Goal: Task Accomplishment & Management: Complete application form

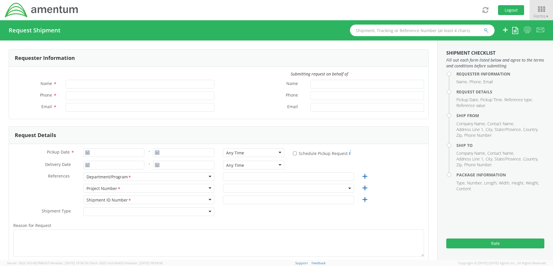
type input "[PERSON_NAME]"
type input "[PHONE_NUMBER]"
type input "[PERSON_NAME][EMAIL_ADDRESS][PERSON_NAME][DOMAIN_NAME]"
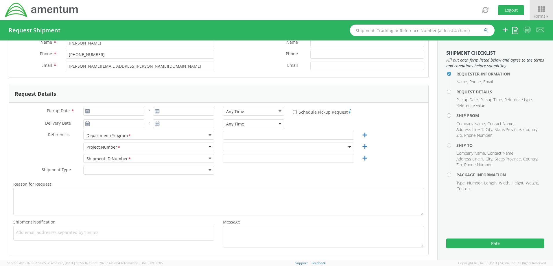
scroll to position [58, 0]
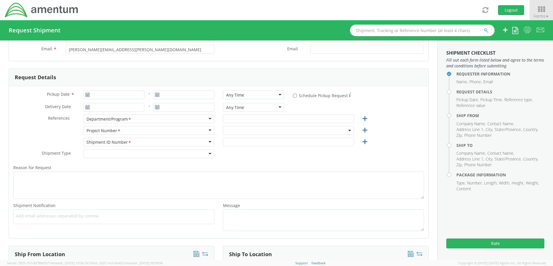
click at [86, 93] on icon at bounding box center [87, 95] width 5 height 5
click at [100, 90] on div "Pickup Date * - Any Time Any Time Any Time 7:00 am - 10:00 am 10:00 am - 1:00 p…" at bounding box center [219, 162] width 420 height 152
type input "[DATE]"
click at [101, 95] on input "[DATE]" at bounding box center [113, 95] width 61 height 9
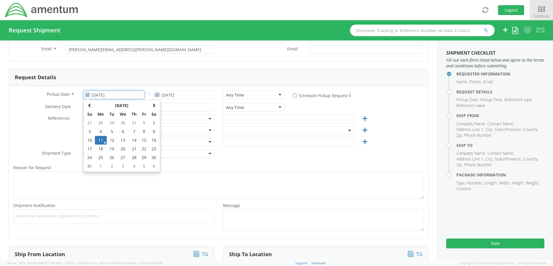
click at [98, 141] on td "11" at bounding box center [101, 140] width 12 height 9
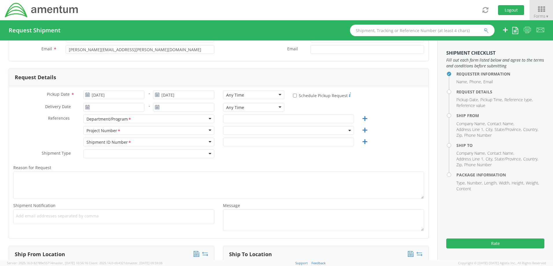
click at [279, 94] on div "Any Time" at bounding box center [253, 95] width 61 height 9
click at [279, 73] on div "Request Details" at bounding box center [219, 77] width 420 height 17
click at [256, 119] on input "text" at bounding box center [288, 119] width 131 height 9
type input "TA MT"
click at [267, 132] on span at bounding box center [288, 130] width 131 height 9
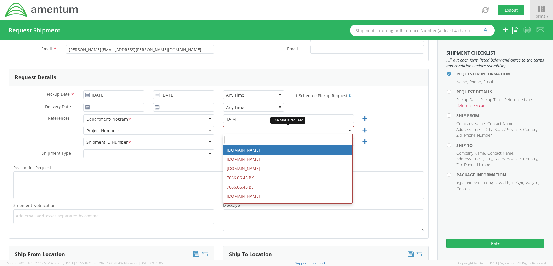
click at [263, 139] on input "search" at bounding box center [288, 140] width 127 height 9
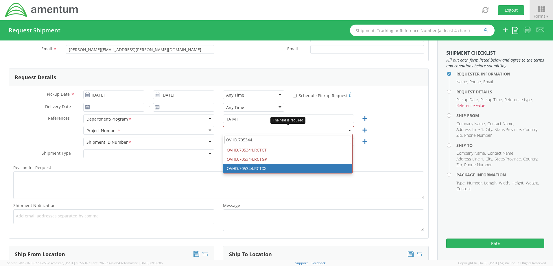
type input "OVHD.705344."
select select "OVHD.705344.RCTXX"
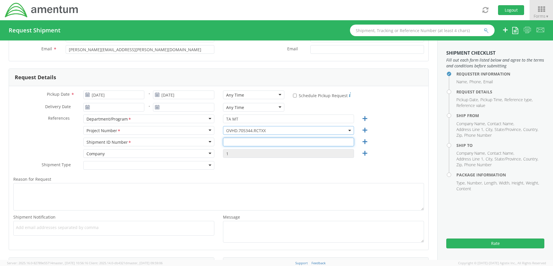
click at [246, 140] on input "text" at bounding box center [288, 142] width 131 height 9
type input "RITM0223269"
click at [211, 166] on div at bounding box center [148, 165] width 131 height 9
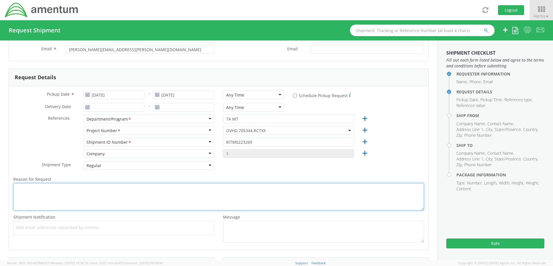
drag, startPoint x: 94, startPoint y: 197, endPoint x: 121, endPoint y: 199, distance: 27.2
click at [94, 197] on textarea "Reason for Request *" at bounding box center [218, 196] width 411 height 27
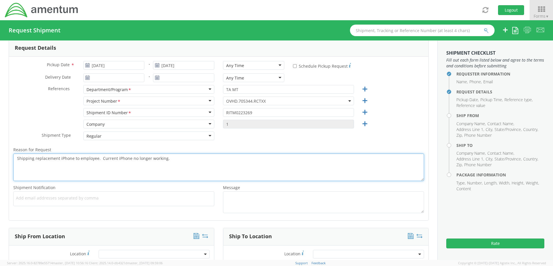
scroll to position [116, 0]
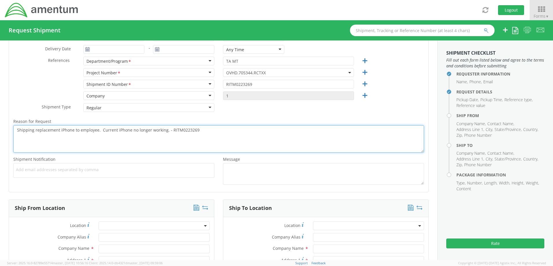
type textarea "Shipping replacement iPhone to employee. Current iPhone no longer working. - RI…"
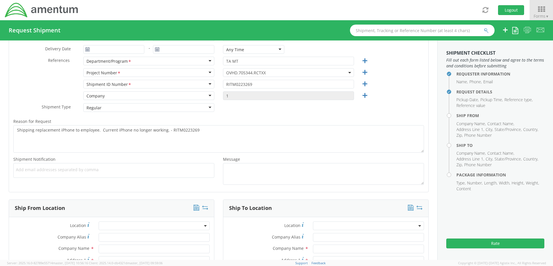
click at [135, 169] on span "Add email addresses separated by comma" at bounding box center [114, 170] width 196 height 6
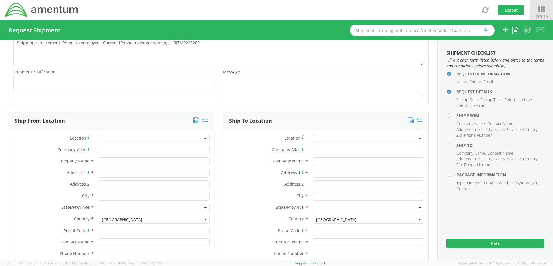
scroll to position [232, 0]
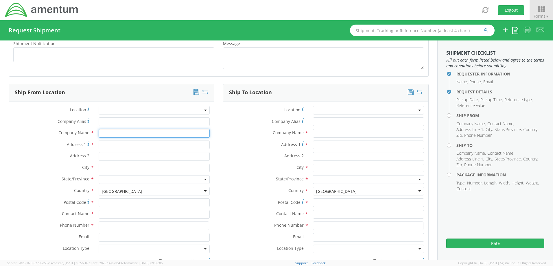
click at [136, 131] on input "text" at bounding box center [154, 133] width 111 height 9
type input "[PERSON_NAME] - Amentum"
type input "[STREET_ADDRESS]"
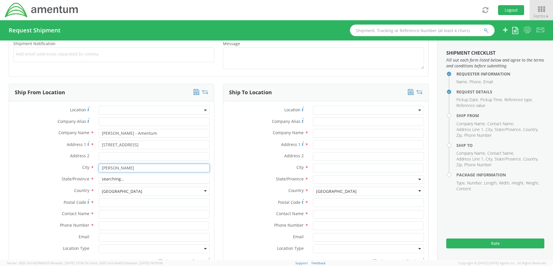
type input "[PERSON_NAME]"
type input "[US_STATE]"
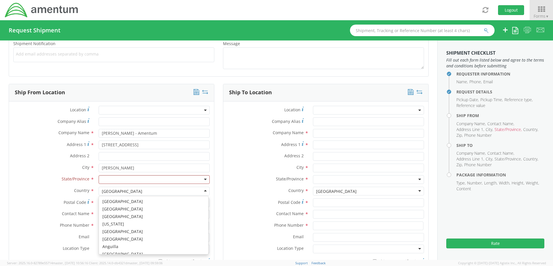
scroll to position [1459, 0]
click at [126, 180] on div at bounding box center [154, 179] width 111 height 9
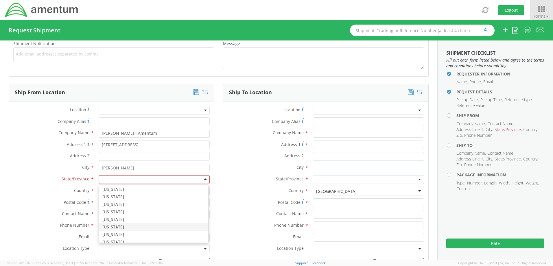
scroll to position [337, 0]
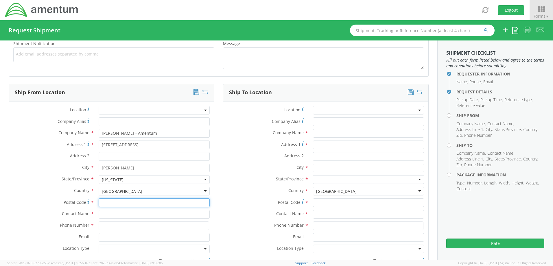
drag, startPoint x: 124, startPoint y: 199, endPoint x: 137, endPoint y: 205, distance: 14.4
click at [124, 199] on input "Postal Code *" at bounding box center [154, 203] width 111 height 9
type input "76088"
click at [104, 214] on input "text" at bounding box center [154, 214] width 111 height 9
type input "[PERSON_NAME]"
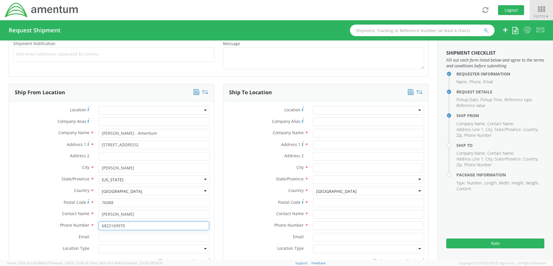
type input "6822169970"
click at [100, 238] on input "Email *" at bounding box center [154, 237] width 111 height 9
type input "[PERSON_NAME][EMAIL_ADDRESS][PERSON_NAME][DOMAIN_NAME]"
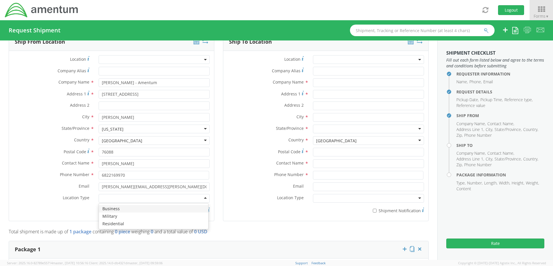
scroll to position [347, 0]
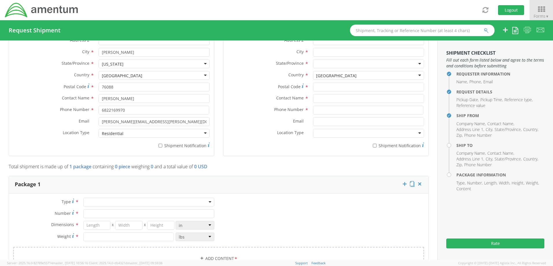
click at [161, 146] on label "* Shipment Notification" at bounding box center [154, 145] width 111 height 7
click at [161, 146] on input "* Shipment Notification" at bounding box center [161, 146] width 4 height 4
checkbox input "true"
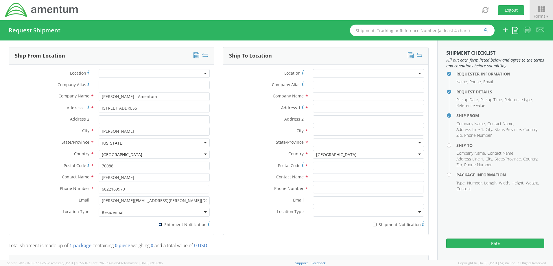
scroll to position [260, 0]
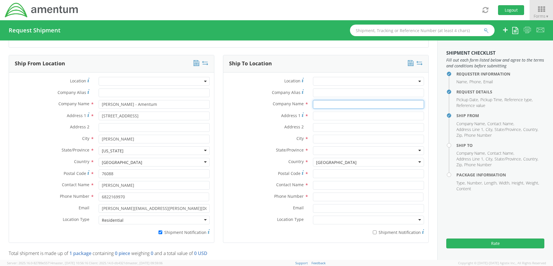
click at [332, 106] on input "text" at bounding box center [368, 104] width 111 height 9
type input "[PERSON_NAME]"
click at [334, 113] on input "105" at bounding box center [368, 116] width 111 height 9
type input "[STREET_ADDRESS]"
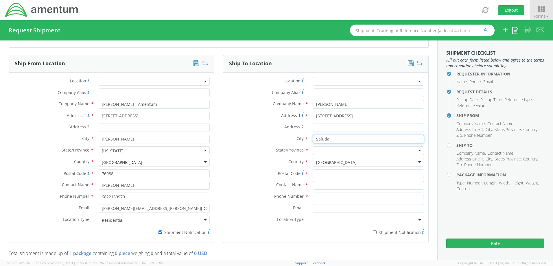
type input "Saluda"
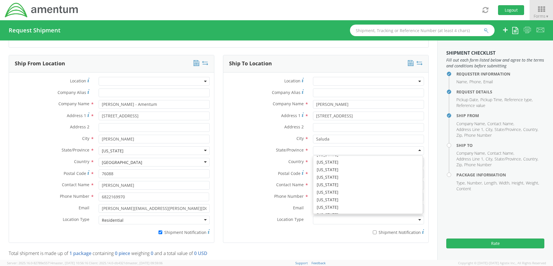
scroll to position [309, 0]
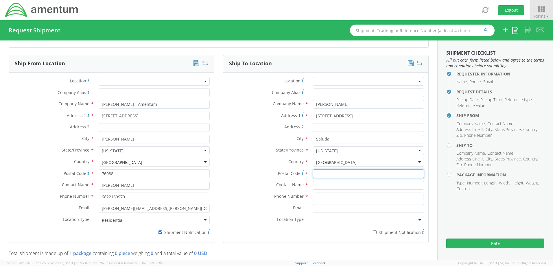
click at [322, 173] on input "Postal Code *" at bounding box center [368, 174] width 111 height 9
type input "29138"
click at [319, 186] on input "text" at bounding box center [368, 185] width 111 height 9
type input "[PERSON_NAME]"
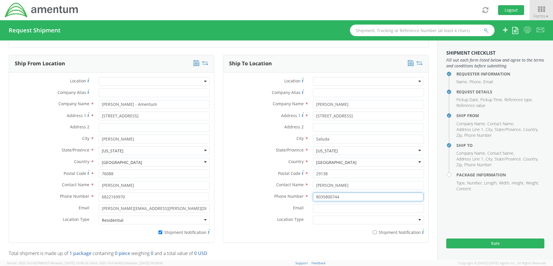
type input "8035800744"
type input "[PERSON_NAME][EMAIL_ADDRESS][PERSON_NAME][DOMAIN_NAME]"
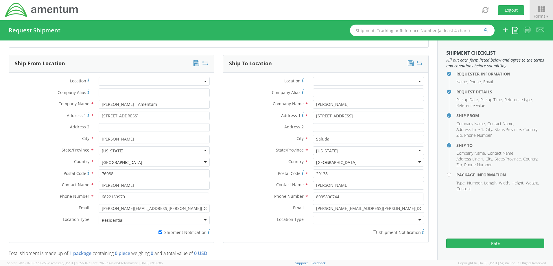
click at [323, 221] on div at bounding box center [368, 220] width 111 height 9
click at [373, 234] on input "* Shipment Notification" at bounding box center [375, 233] width 4 height 4
checkbox input "true"
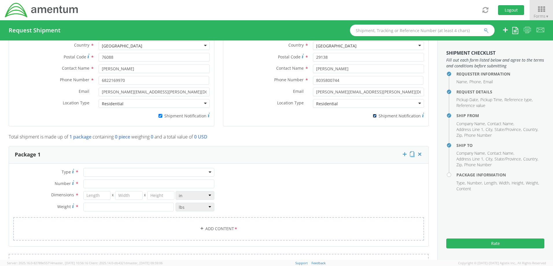
scroll to position [405, 0]
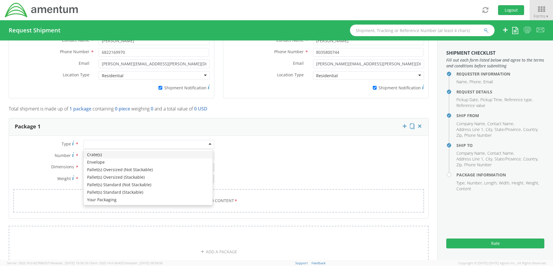
click at [206, 144] on div at bounding box center [148, 144] width 131 height 9
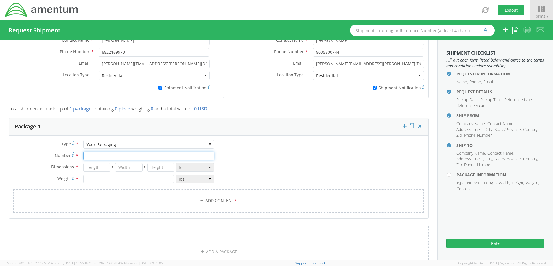
click at [120, 157] on input "Number *" at bounding box center [148, 156] width 131 height 9
type input "1"
click at [242, 149] on div "Type * Your Packaging Your Packaging Crate(s) Envelope Pallet(s) Oversized (Not…" at bounding box center [219, 180] width 420 height 80
click at [100, 169] on input "number" at bounding box center [96, 167] width 27 height 9
type input "10.5"
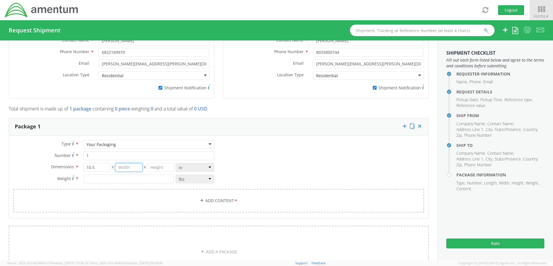
click at [135, 167] on input "number" at bounding box center [128, 167] width 27 height 9
type input "13"
click at [165, 169] on input "number" at bounding box center [160, 167] width 27 height 9
type input "8.5"
click at [140, 181] on input "number" at bounding box center [128, 179] width 91 height 9
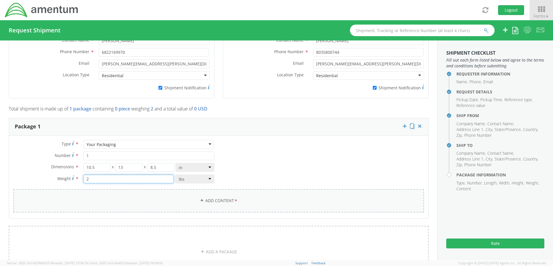
type input "2"
click at [133, 195] on link "Add Content *" at bounding box center [218, 200] width 411 height 23
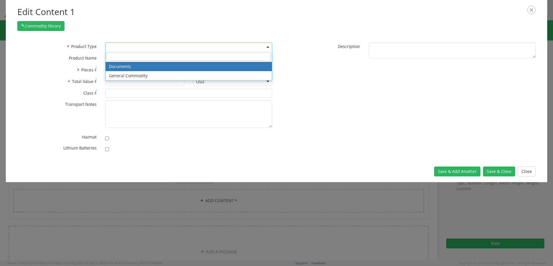
click at [135, 47] on span at bounding box center [188, 47] width 167 height 9
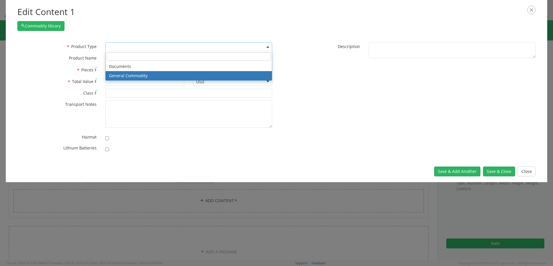
select select "COMMODITY"
type input "General Commodity"
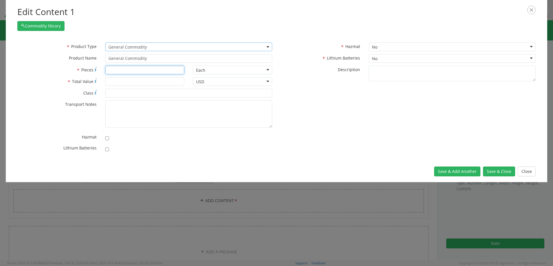
click at [131, 70] on input "* Pieces" at bounding box center [144, 70] width 79 height 9
type input "1"
click at [129, 84] on input "* Total Value" at bounding box center [144, 81] width 79 height 9
type input "300.00"
click at [106, 149] on input "checkbox" at bounding box center [107, 150] width 4 height 4
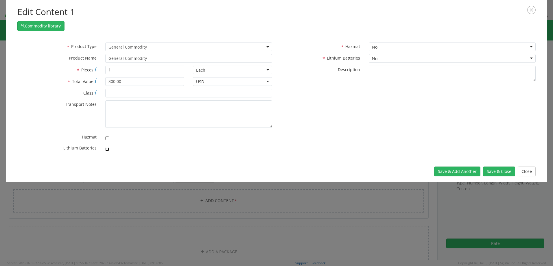
checkbox input "true"
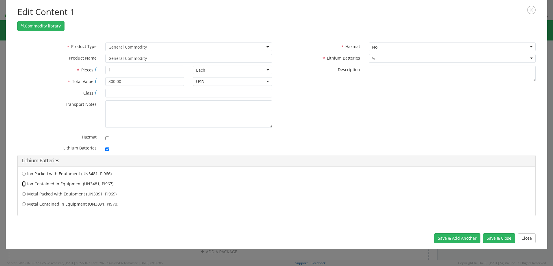
click at [23, 177] on input "Ion Contained in Equipment (UN3481, PI967)" at bounding box center [24, 174] width 4 height 6
radio input "true"
click at [495, 237] on button "Save & Close" at bounding box center [499, 239] width 32 height 10
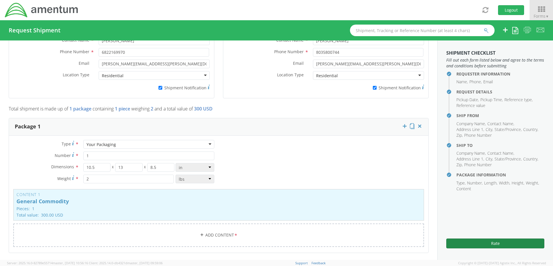
click at [492, 243] on button "Rate" at bounding box center [496, 244] width 98 height 10
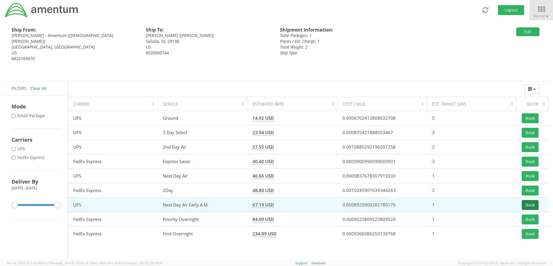
click at [528, 204] on button "Book" at bounding box center [530, 205] width 17 height 10
